Goal: Information Seeking & Learning: Check status

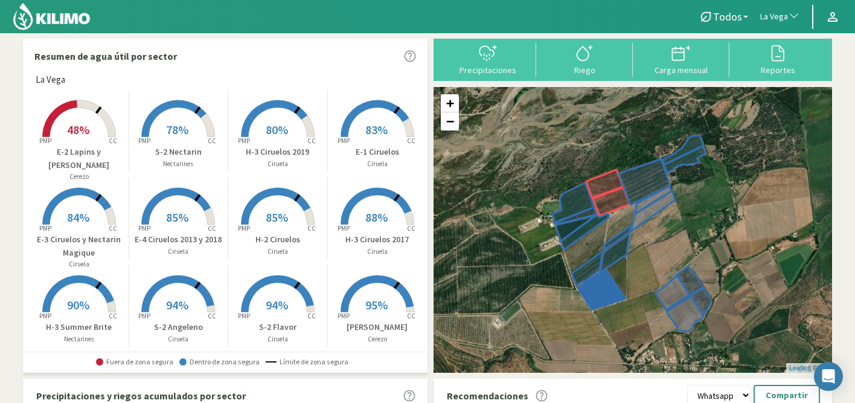
click at [785, 18] on span "button" at bounding box center [791, 17] width 12 height 12
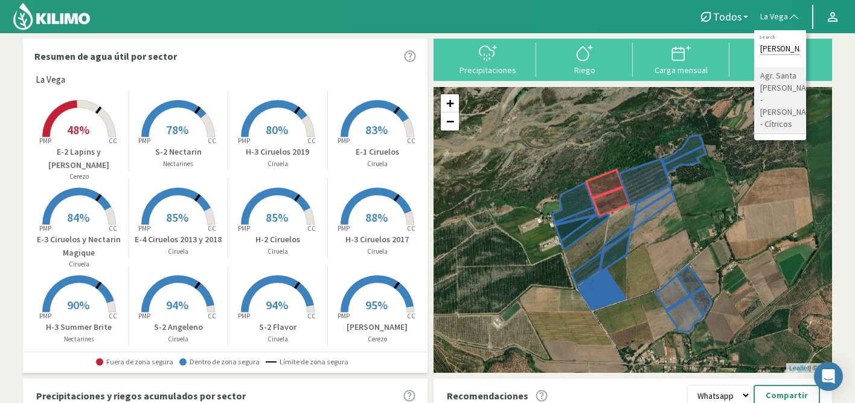
type input "[PERSON_NAME]"
click at [778, 90] on li "Agr. Santa [PERSON_NAME] - [PERSON_NAME] - Cítricos" at bounding box center [780, 100] width 52 height 67
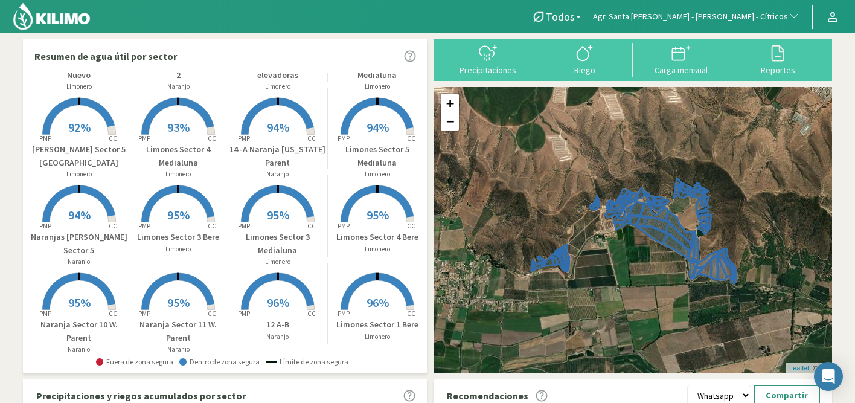
scroll to position [448, 0]
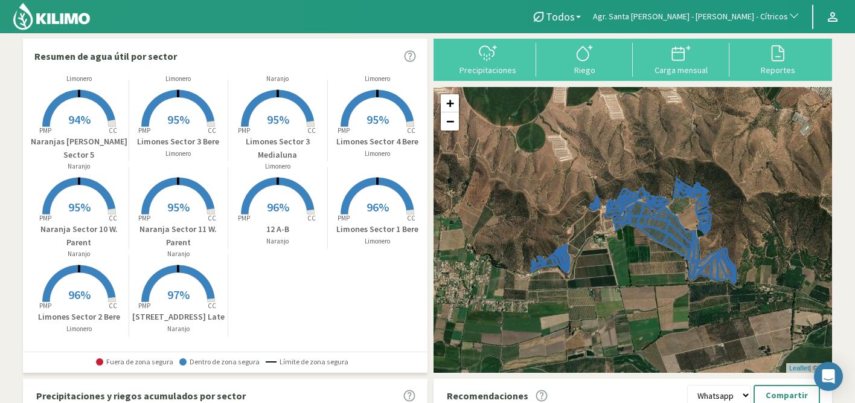
click at [278, 206] on span "96%" at bounding box center [278, 206] width 22 height 15
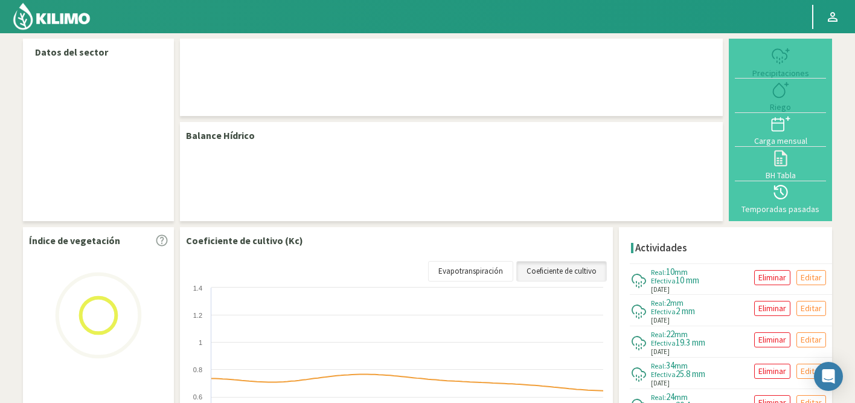
select select "20: Object"
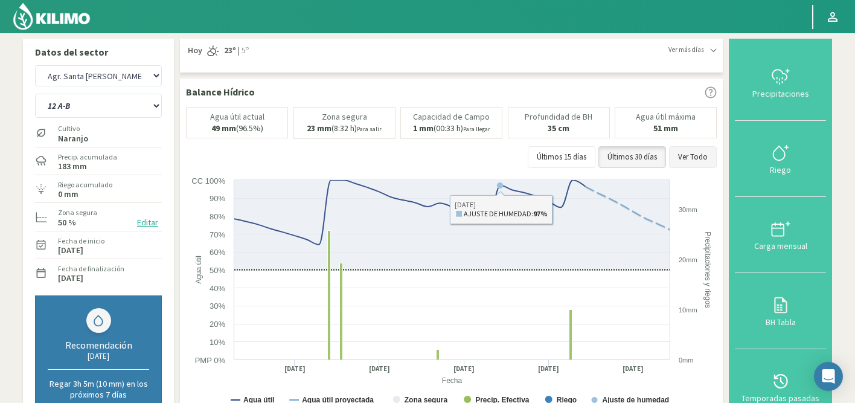
click at [697, 160] on button "Ver Todo" at bounding box center [693, 157] width 48 height 22
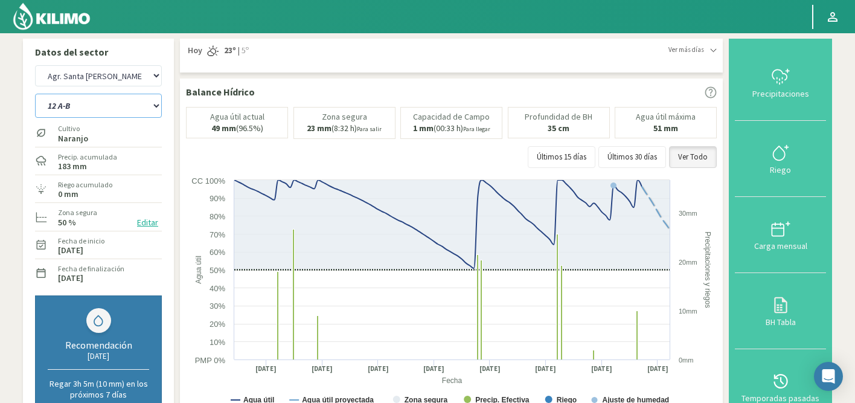
click at [72, 111] on select "12 A-B 14 -A Naranja [US_STATE] Parent [DEMOGRAPHIC_DATA] -[GEOGRAPHIC_DATA] La…" at bounding box center [98, 106] width 127 height 24
click at [35, 94] on select "12 A-B 14 -A Naranja [US_STATE] Parent [DEMOGRAPHIC_DATA] -[GEOGRAPHIC_DATA] La…" at bounding box center [98, 106] width 127 height 24
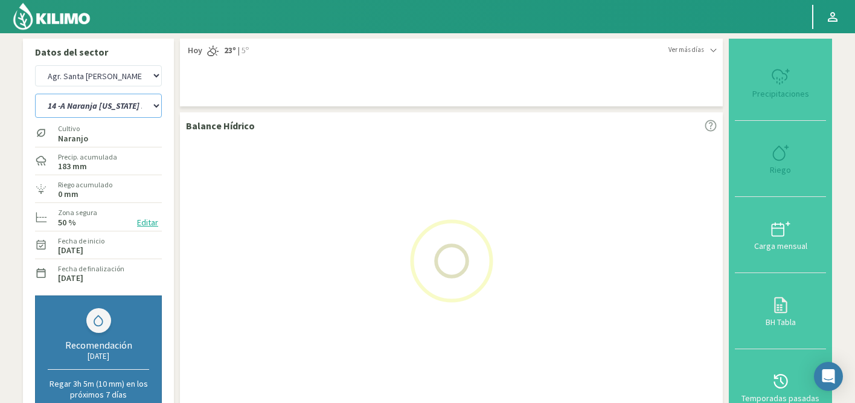
select select "0: Object"
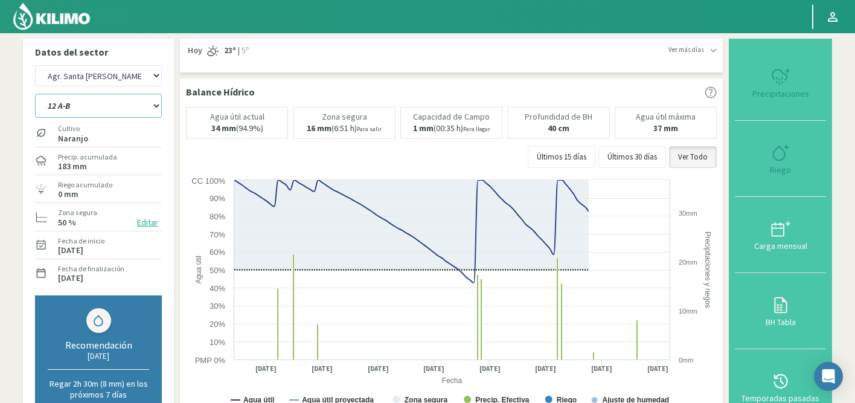
select select "301: Object"
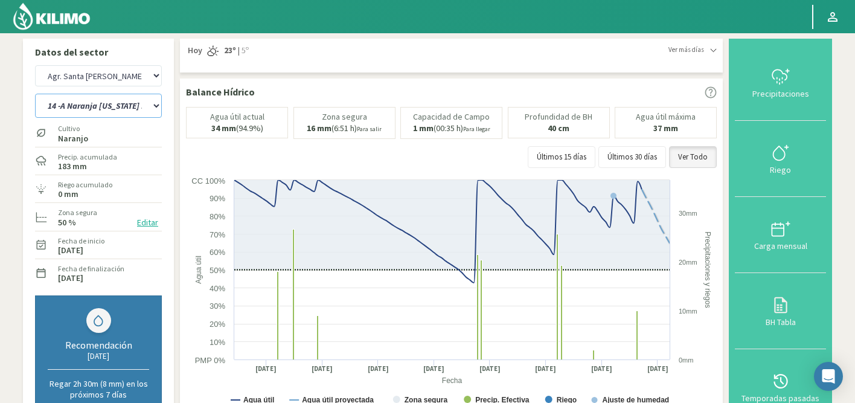
click at [69, 107] on select "12 A-B 14 -A Naranja [US_STATE] Parent [DEMOGRAPHIC_DATA] -[GEOGRAPHIC_DATA] La…" at bounding box center [98, 106] width 127 height 24
click at [35, 94] on select "12 A-B 14 -A Naranja [US_STATE] Parent [DEMOGRAPHIC_DATA] -[GEOGRAPHIC_DATA] La…" at bounding box center [98, 106] width 127 height 24
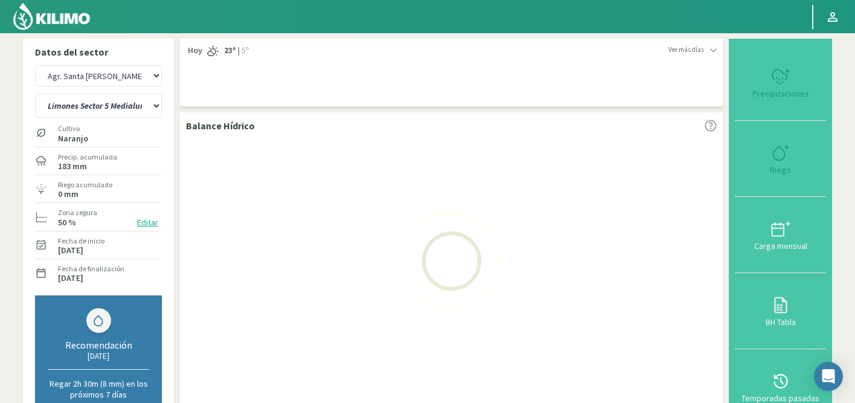
select select "31: Object"
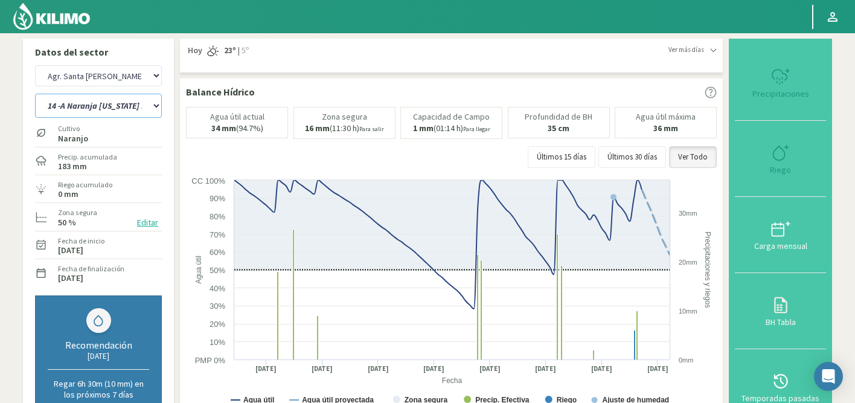
select select "582: Object"
select select "81: Object"
